Goal: Find specific page/section: Find specific page/section

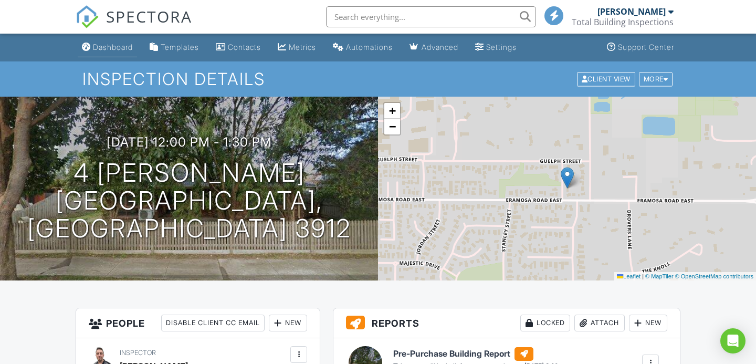
click at [110, 49] on div "Dashboard" at bounding box center [113, 47] width 40 height 9
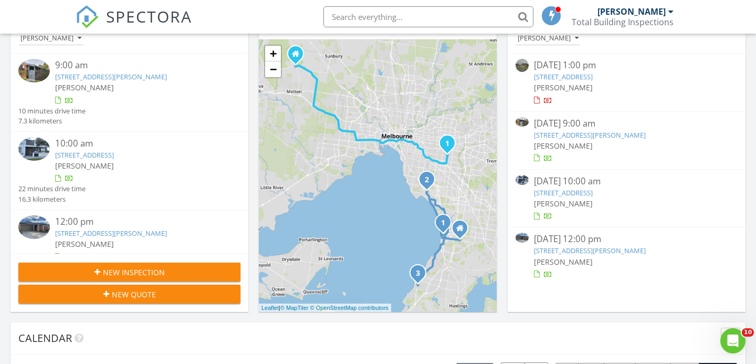
scroll to position [157, 0]
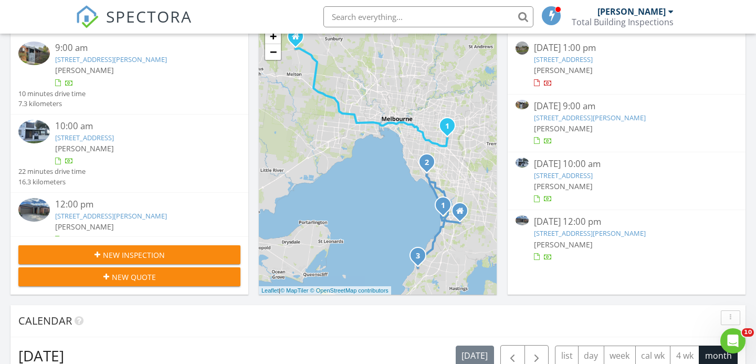
click at [356, 12] on input "text" at bounding box center [428, 16] width 210 height 21
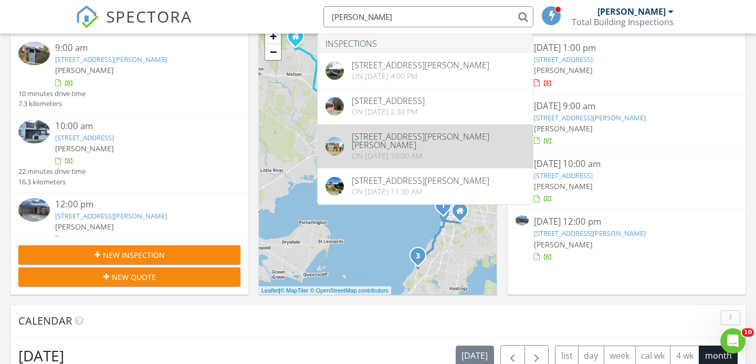
type input "spencer"
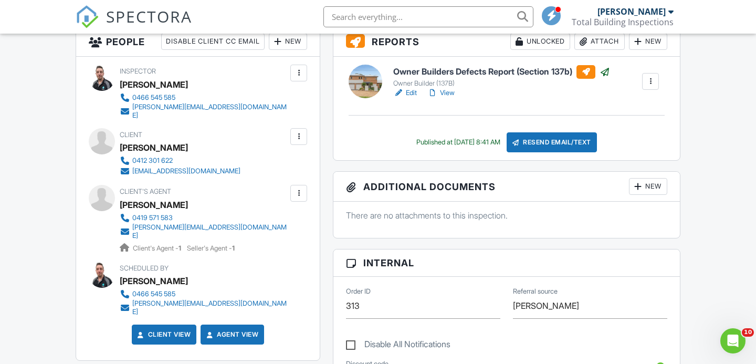
scroll to position [282, 0]
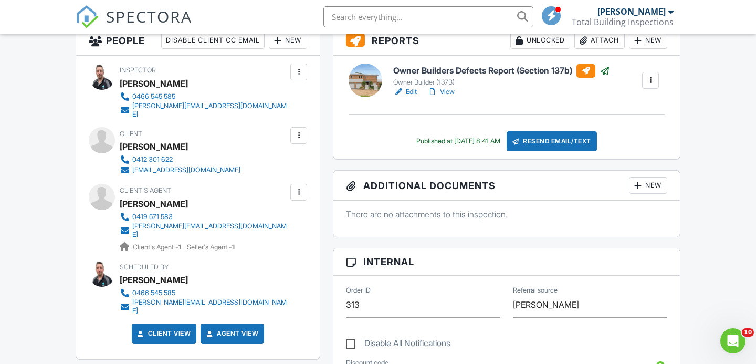
click at [451, 91] on link "View" at bounding box center [440, 92] width 27 height 10
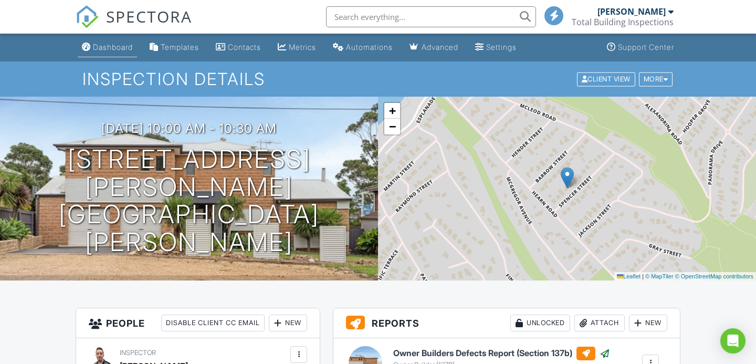
click at [101, 50] on div "Dashboard" at bounding box center [113, 47] width 40 height 9
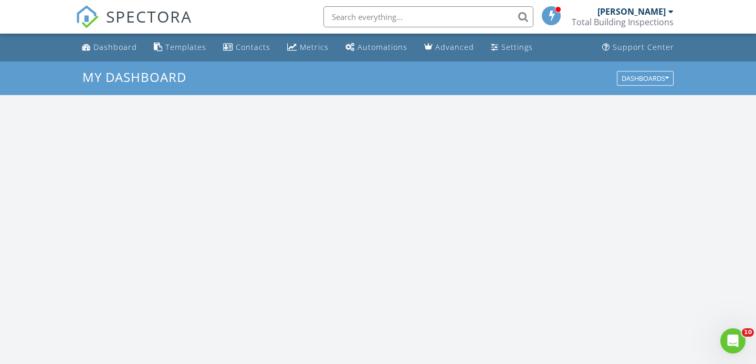
scroll to position [956, 757]
